Goal: Information Seeking & Learning: Learn about a topic

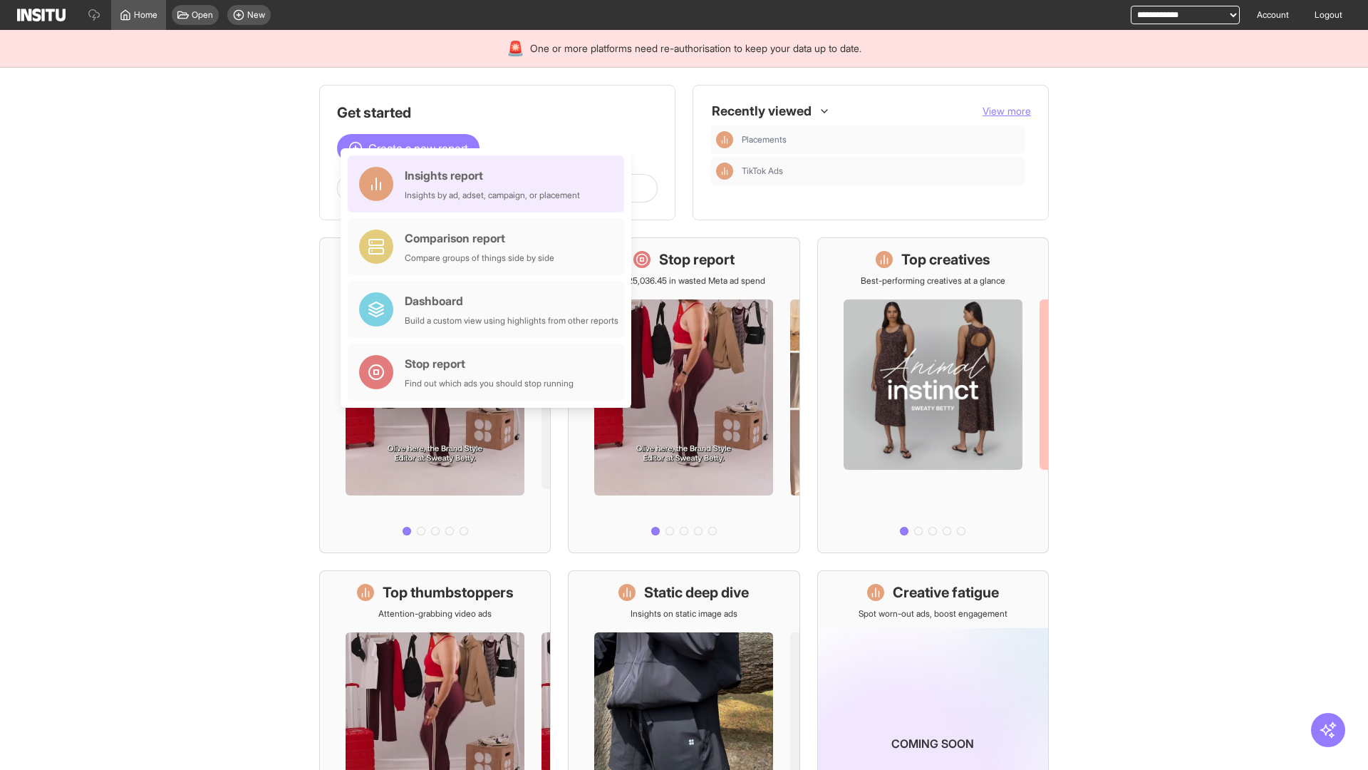
click at [489, 184] on div "Insights report Insights by ad, adset, campaign, or placement" at bounding box center [492, 184] width 175 height 34
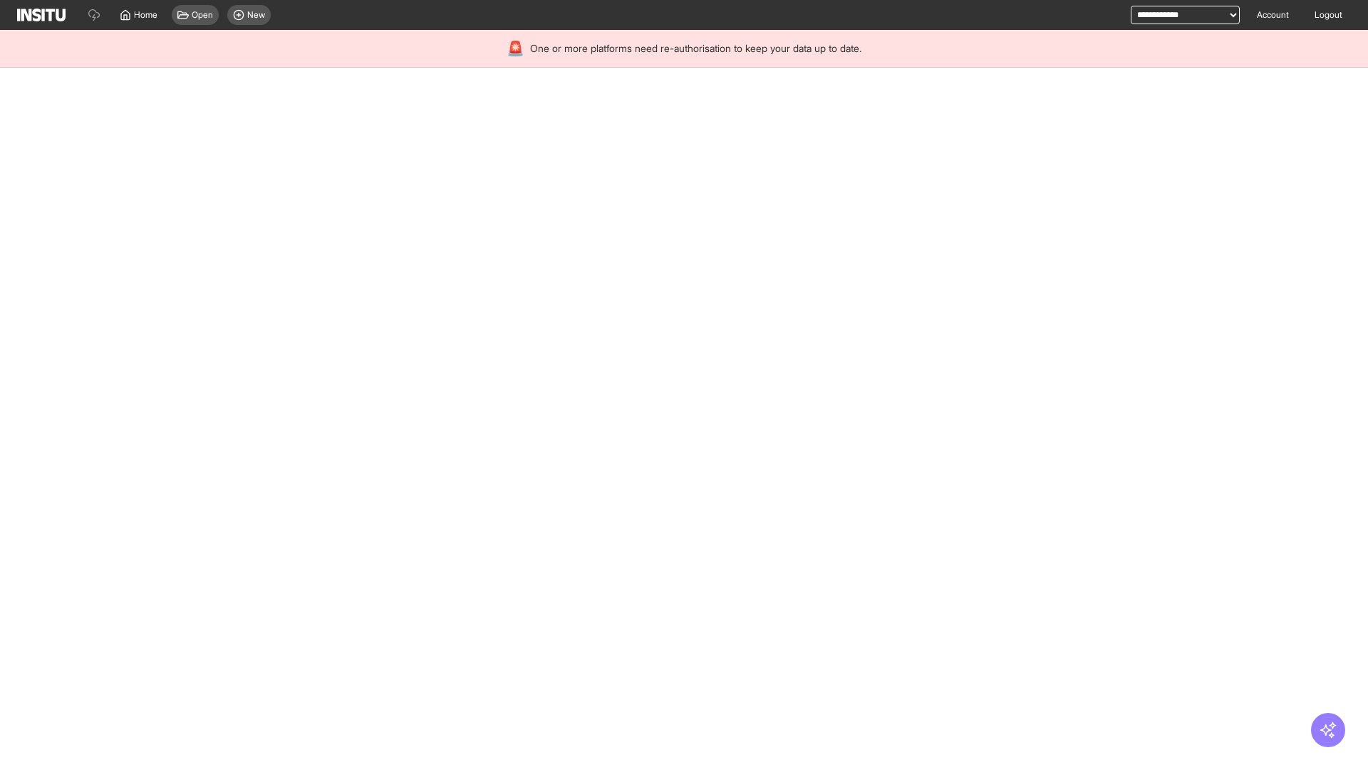
select select "**"
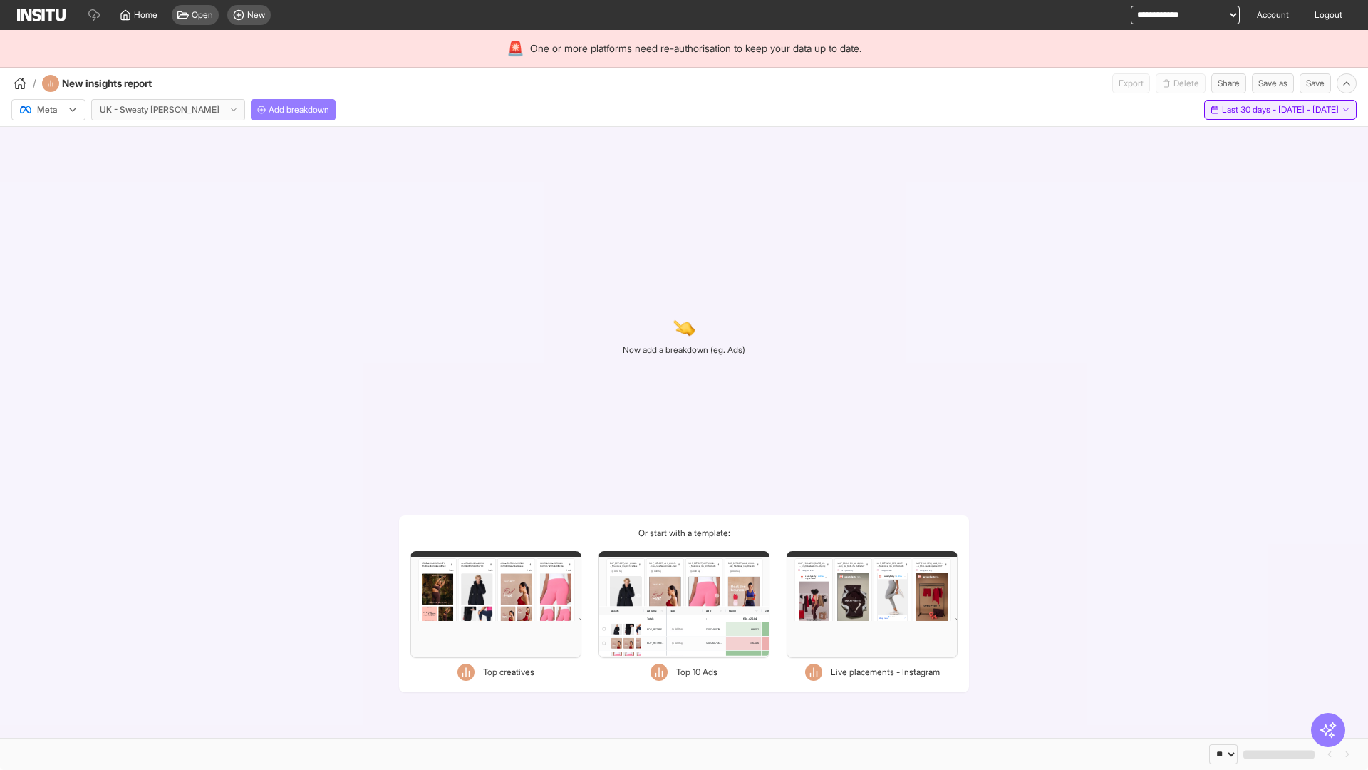
click at [1247, 110] on span "Last 30 days - [DATE] - [DATE]" at bounding box center [1280, 109] width 117 height 11
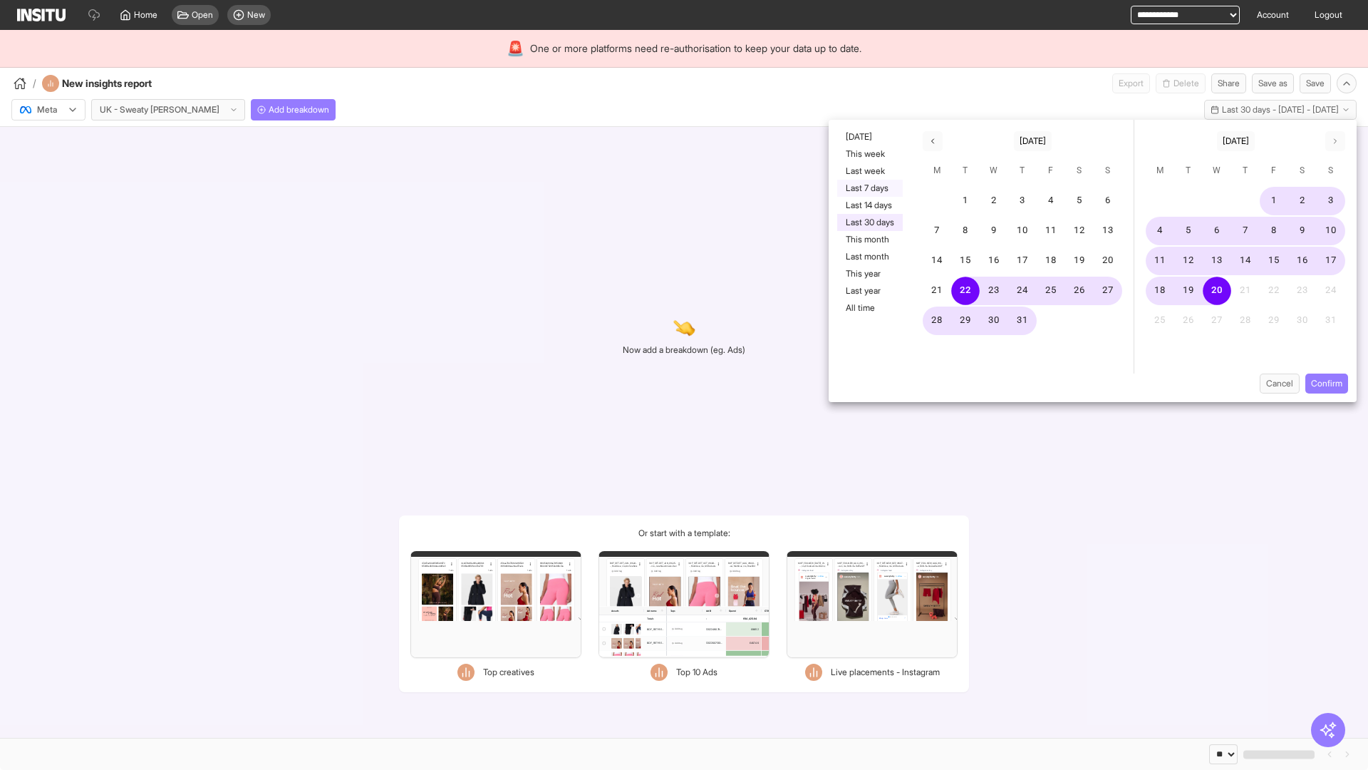
click at [869, 188] on button "Last 7 days" at bounding box center [870, 188] width 66 height 17
